Goal: Task Accomplishment & Management: Complete application form

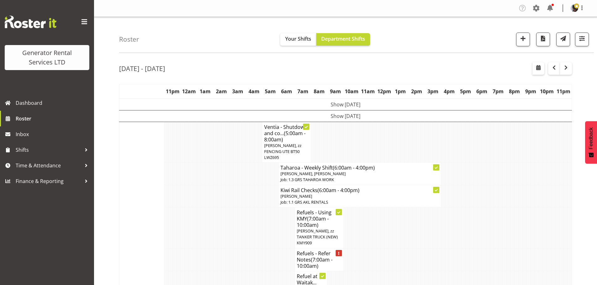
click at [231, 44] on div "Roster Your Shifts Department Shifts 1 Locations Clear GRS [GEOGRAPHIC_DATA] GR…" at bounding box center [356, 35] width 475 height 36
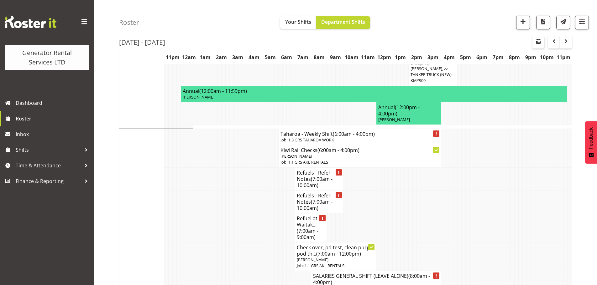
scroll to position [877, 0]
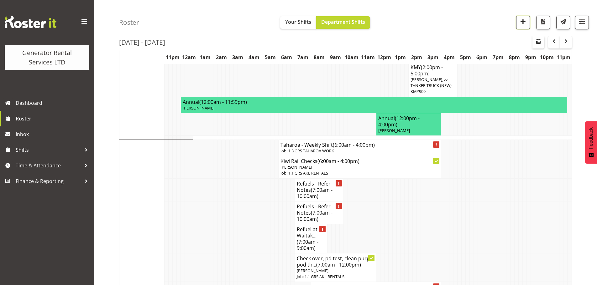
click at [520, 22] on span "button" at bounding box center [523, 22] width 8 height 8
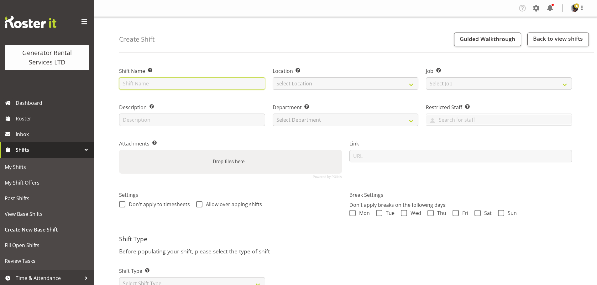
click at [134, 83] on input "text" at bounding box center [192, 83] width 146 height 13
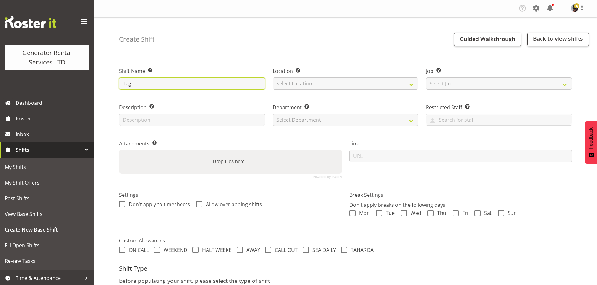
type input "tag & test - Sean"
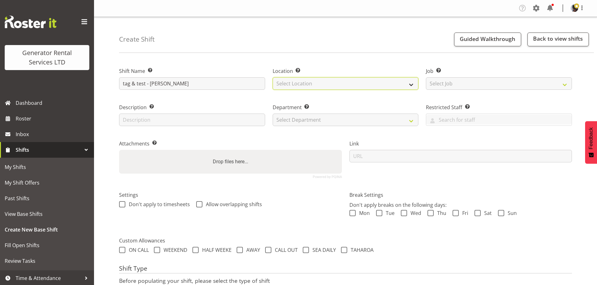
click at [310, 85] on select "Select Location GRS Auckland" at bounding box center [346, 83] width 146 height 13
select select "28"
click at [273, 77] on select "Select Location GRS Auckland" at bounding box center [346, 83] width 146 height 13
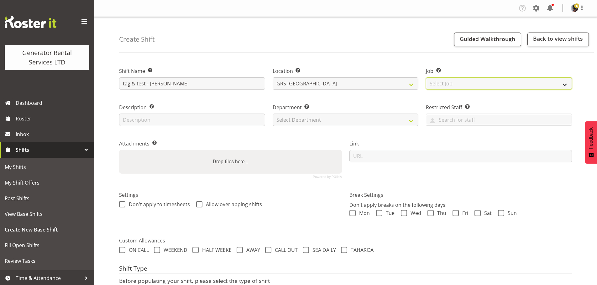
click at [467, 78] on select "Select Job Create new job 1.1 GRS AKL RENTALS 1.1 GRS AKL RENTALS AC 1.1 GRS AK…" at bounding box center [499, 83] width 146 height 13
select select "9"
click at [426, 77] on select "Select Job Create new job 1.1 GRS AKL RENTALS 1.1 GRS AKL RENTALS AC 1.1 GRS AK…" at bounding box center [499, 83] width 146 height 13
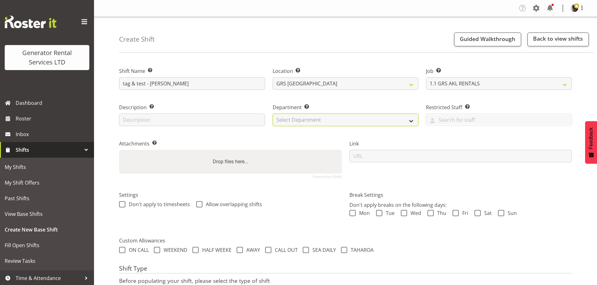
click at [364, 123] on select "Select Department GRS HIRE AKL GRS HIRE TGA GRS HIRE HST GRS TAHAROA GRS SALES …" at bounding box center [346, 120] width 146 height 13
select select "20"
click at [273, 114] on select "Select Department GRS HIRE AKL GRS HIRE TGA GRS HIRE HST GRS TAHAROA GRS SALES …" at bounding box center [346, 120] width 146 height 13
click at [346, 96] on div "Department Set the department that the shift relates to. GRS HIRE AKL GRS HIRE …" at bounding box center [346, 113] width 154 height 36
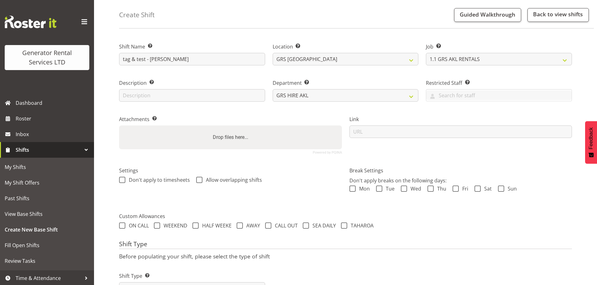
scroll to position [54, 0]
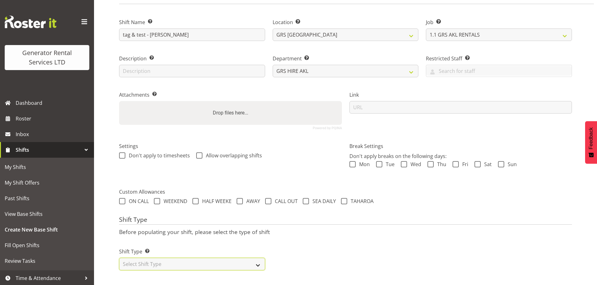
drag, startPoint x: 234, startPoint y: 260, endPoint x: 233, endPoint y: 257, distance: 4.1
click at [234, 260] on select "Select Shift Type One Off Shift Recurring Shift Rotating Shift" at bounding box center [192, 264] width 146 height 13
select select "one_off"
click at [119, 258] on select "Select Shift Type One Off Shift Recurring Shift Rotating Shift" at bounding box center [192, 264] width 146 height 13
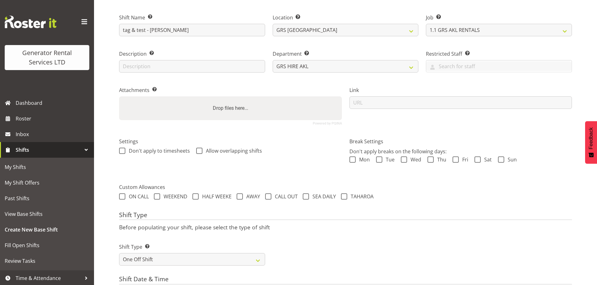
click at [284, 229] on p "Before populating your shift, please select the type of shift" at bounding box center [345, 227] width 453 height 7
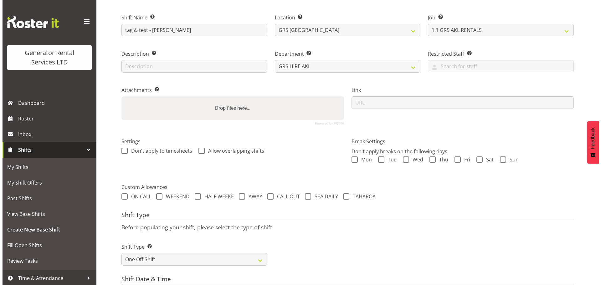
scroll to position [255, 0]
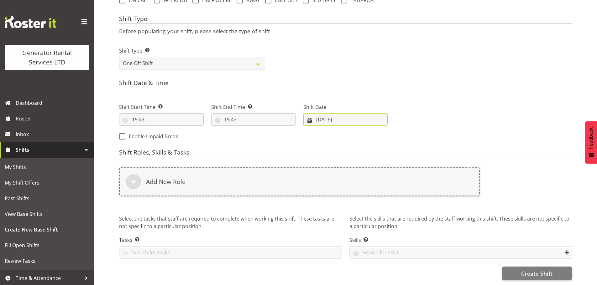
click at [352, 118] on input "20/08/2025" at bounding box center [345, 119] width 85 height 13
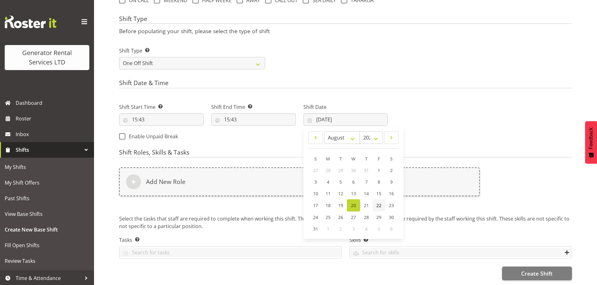
click at [373, 201] on link "22" at bounding box center [378, 206] width 13 height 12
type input "22/08/2025"
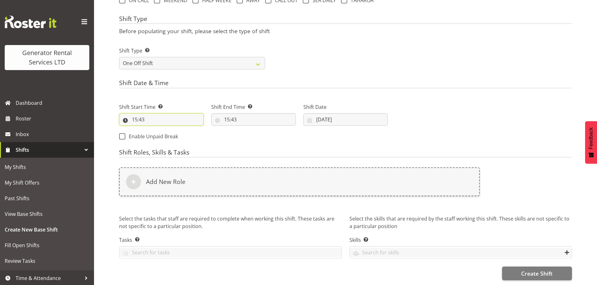
click at [140, 116] on input "15:43" at bounding box center [161, 119] width 85 height 13
click at [165, 131] on select "00 01 02 03 04 05 06 07 08 09 10 11 12 13 14 15 16 17 18 19 20 21 22 23" at bounding box center [162, 136] width 14 height 13
select select "8"
click at [155, 130] on select "00 01 02 03 04 05 06 07 08 09 10 11 12 13 14 15 16 17 18 19 20 21 22 23" at bounding box center [162, 136] width 14 height 13
type input "08:43"
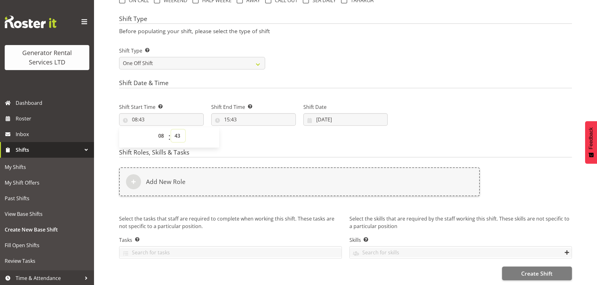
drag, startPoint x: 176, startPoint y: 135, endPoint x: 178, endPoint y: 126, distance: 9.2
click at [176, 135] on select "00 01 02 03 04 05 06 07 08 09 10 11 12 13 14 15 16 17 18 19 20 21 22 23 24 25 2…" at bounding box center [178, 136] width 14 height 13
select select "0"
click at [171, 130] on select "00 01 02 03 04 05 06 07 08 09 10 11 12 13 14 15 16 17 18 19 20 21 22 23 24 25 2…" at bounding box center [178, 136] width 14 height 13
type input "08:00"
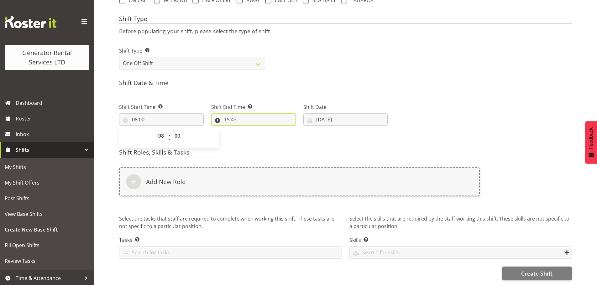
click at [228, 115] on input "15:43" at bounding box center [253, 119] width 85 height 13
click at [248, 130] on select "00 01 02 03 04 05 06 07 08 09 10 11 12 13 14 15 16 17 18 19 20 21 22 23" at bounding box center [254, 136] width 14 height 13
select select "14"
click at [247, 130] on select "00 01 02 03 04 05 06 07 08 09 10 11 12 13 14 15 16 17 18 19 20 21 22 23" at bounding box center [254, 136] width 14 height 13
type input "14:43"
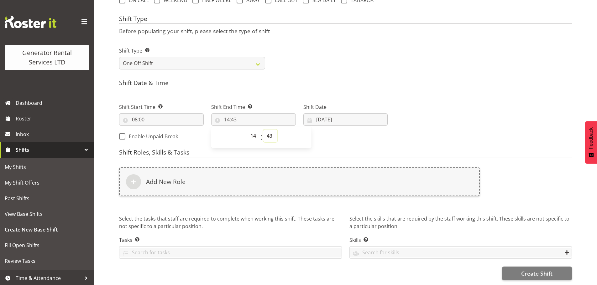
click at [269, 130] on select "00 01 02 03 04 05 06 07 08 09 10 11 12 13 14 15 16 17 18 19 20 21 22 23 24 25 2…" at bounding box center [270, 136] width 14 height 13
select select "0"
click at [263, 130] on select "00 01 02 03 04 05 06 07 08 09 10 11 12 13 14 15 16 17 18 19 20 21 22 23 24 25 2…" at bounding box center [270, 136] width 14 height 13
type input "14:00"
drag, startPoint x: 328, startPoint y: 47, endPoint x: 278, endPoint y: 143, distance: 108.5
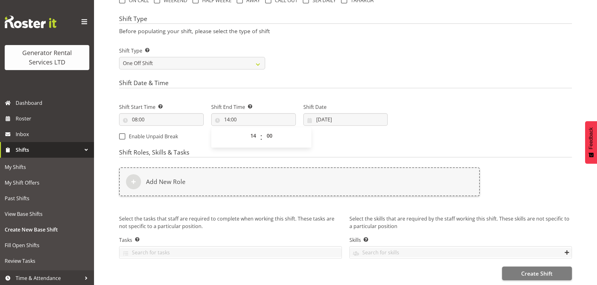
click at [329, 51] on div "Shift Type Shift Types: One Off – Select this if you would like a single shift …" at bounding box center [345, 55] width 460 height 35
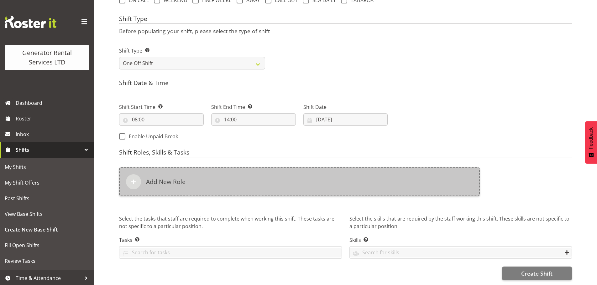
click at [230, 173] on div "Add New Role" at bounding box center [299, 182] width 361 height 29
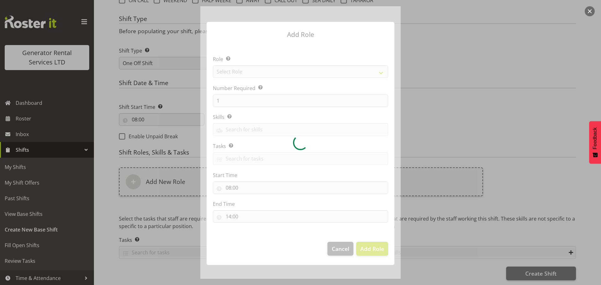
click at [240, 75] on div at bounding box center [300, 142] width 200 height 273
click at [241, 71] on div at bounding box center [300, 142] width 200 height 273
click at [241, 75] on div at bounding box center [300, 142] width 200 height 273
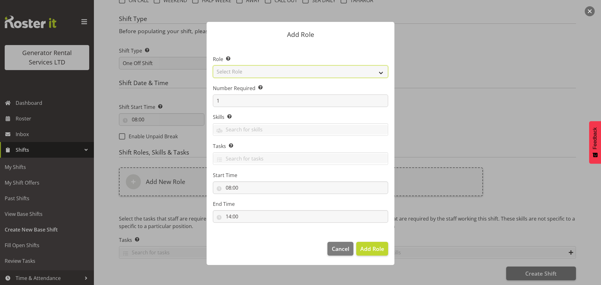
click at [241, 75] on select "Select Role Account Manager Electrician Engineering GM HSEQ manager MECH Mechan…" at bounding box center [300, 71] width 175 height 13
select select "20"
click at [213, 65] on select "Select Role Account Manager Electrician Engineering GM HSEQ manager MECH Mechan…" at bounding box center [300, 71] width 175 height 13
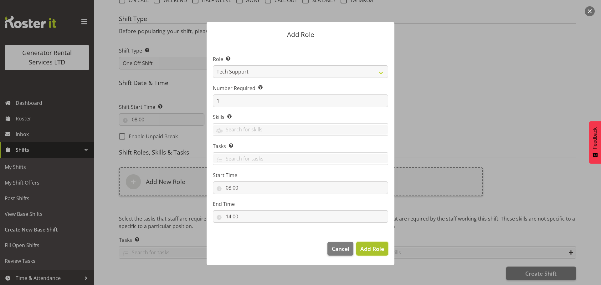
click at [365, 251] on span "Add Role" at bounding box center [373, 249] width 24 height 8
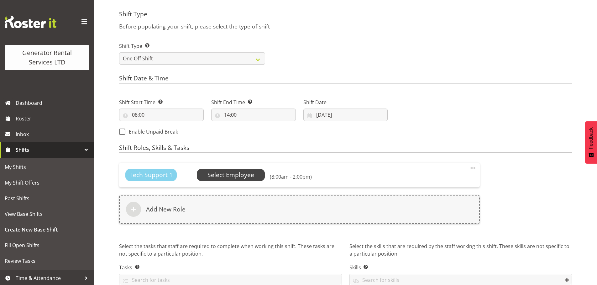
click at [234, 172] on span "Select Employee" at bounding box center [230, 175] width 47 height 9
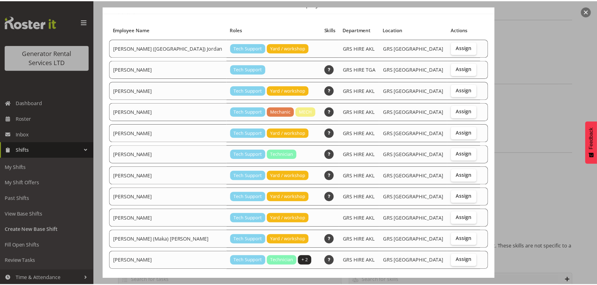
scroll to position [61, 0]
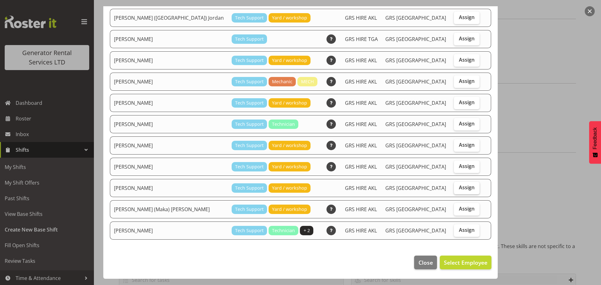
click at [466, 189] on label "Assign" at bounding box center [467, 188] width 26 height 13
click at [458, 189] on input "Assign" at bounding box center [456, 188] width 4 height 4
checkbox input "true"
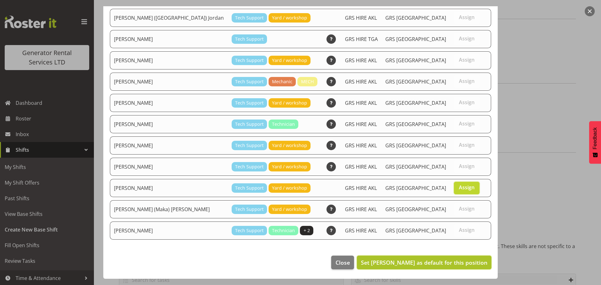
click at [449, 263] on span "Set Sean Moitra as default for this position" at bounding box center [424, 263] width 127 height 8
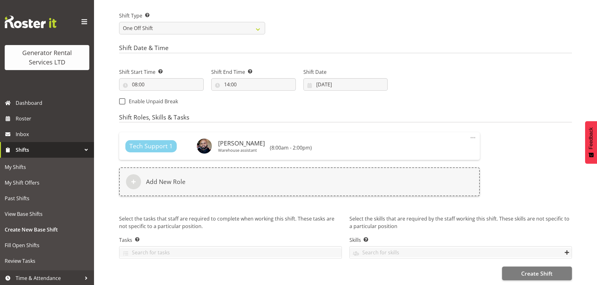
scroll to position [290, 0]
click at [540, 270] on span "Create Shift" at bounding box center [536, 274] width 31 height 8
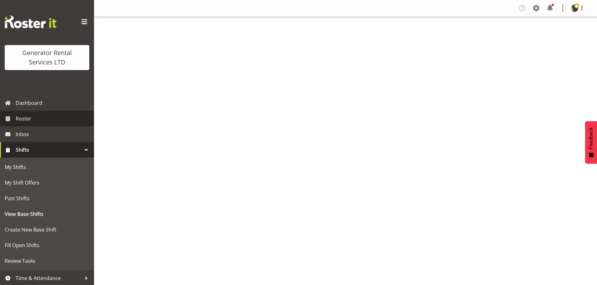
drag, startPoint x: 0, startPoint y: 0, endPoint x: 49, endPoint y: 121, distance: 130.3
click at [49, 121] on span "Roster" at bounding box center [53, 118] width 75 height 9
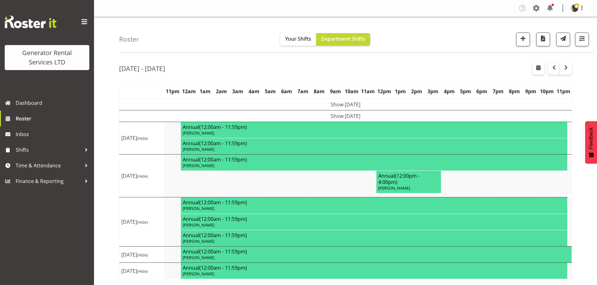
drag, startPoint x: 436, startPoint y: 21, endPoint x: 435, endPoint y: 37, distance: 16.0
click at [436, 23] on div "Roster Your Shifts Department Shifts 1 Locations Clear GRS [GEOGRAPHIC_DATA] GR…" at bounding box center [356, 35] width 475 height 36
click at [434, 41] on div "Roster Your Shifts Department Shifts 1 Locations Clear GRS [GEOGRAPHIC_DATA] GR…" at bounding box center [356, 35] width 475 height 36
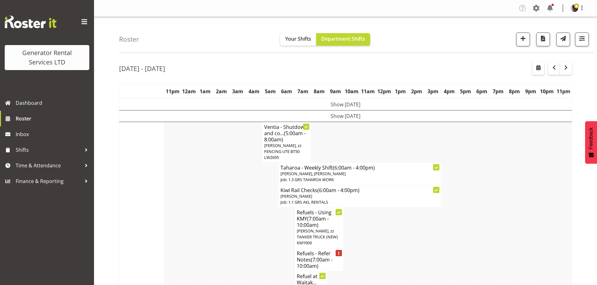
click at [188, 38] on div "Roster Your Shifts Department Shifts 1 Locations Clear GRS [GEOGRAPHIC_DATA] GR…" at bounding box center [356, 35] width 475 height 36
click at [37, 115] on span "Roster" at bounding box center [53, 118] width 75 height 9
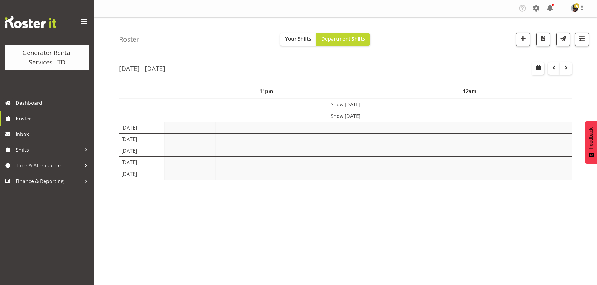
click at [228, 38] on div "Roster Your Shifts Department Shifts 1 Locations Clear GRS [GEOGRAPHIC_DATA] GR…" at bounding box center [356, 35] width 475 height 36
